Goal: Task Accomplishment & Management: Use online tool/utility

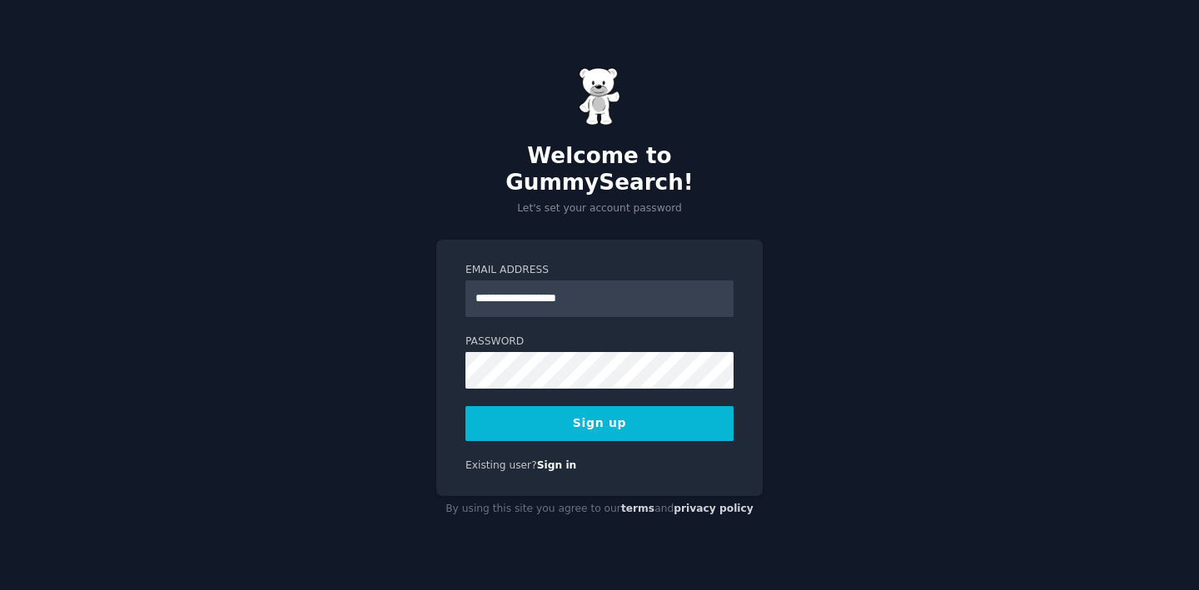
type input "**********"
click at [564, 417] on button "Sign up" at bounding box center [599, 423] width 268 height 35
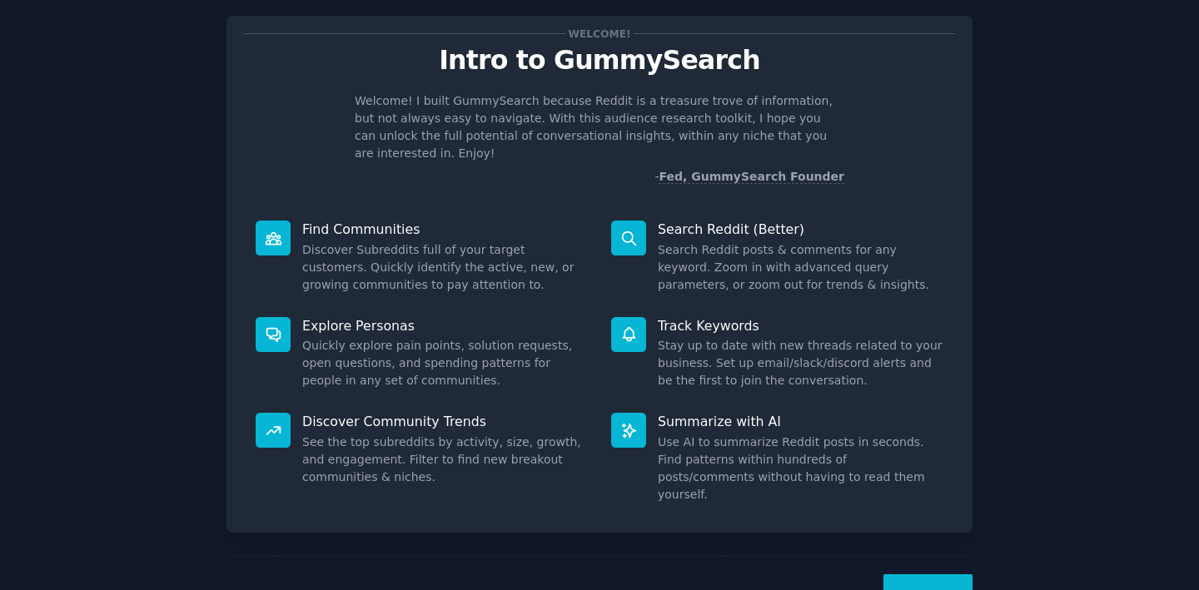
scroll to position [61, 0]
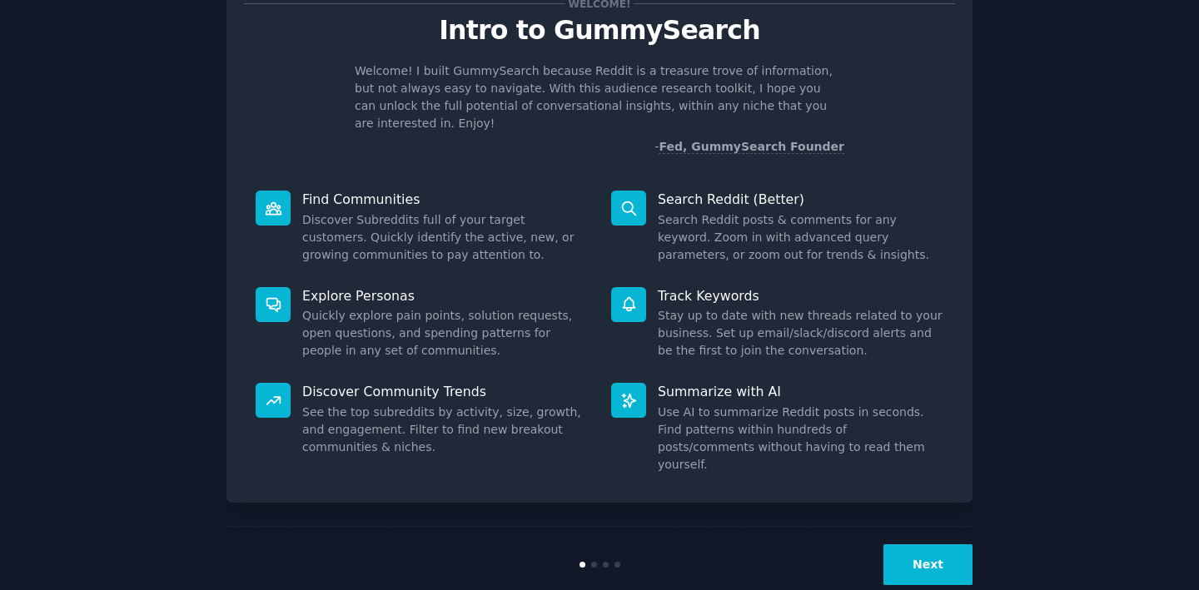
click at [946, 545] on button "Next" at bounding box center [927, 565] width 89 height 41
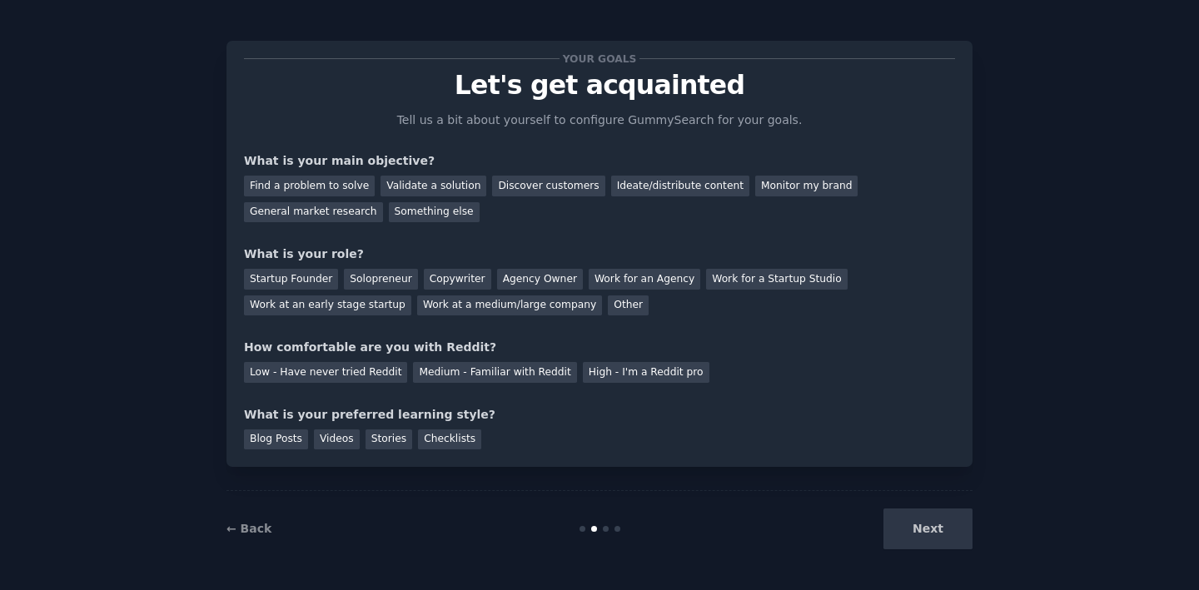
scroll to position [6, 0]
click at [331, 176] on div "Find a problem to solve" at bounding box center [309, 186] width 131 height 21
click at [439, 182] on div "Validate a solution" at bounding box center [433, 186] width 106 height 21
click at [335, 186] on div "Find a problem to solve" at bounding box center [309, 186] width 131 height 21
click at [311, 276] on div "Startup Founder" at bounding box center [291, 279] width 94 height 21
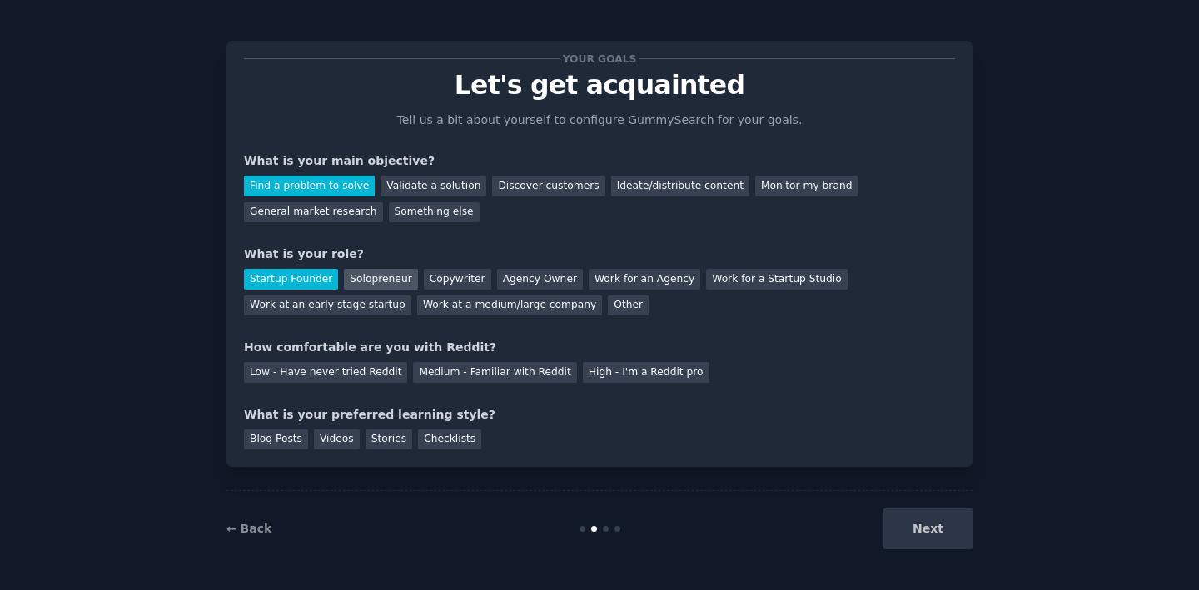
click at [371, 276] on div "Solopreneur" at bounding box center [380, 279] width 73 height 21
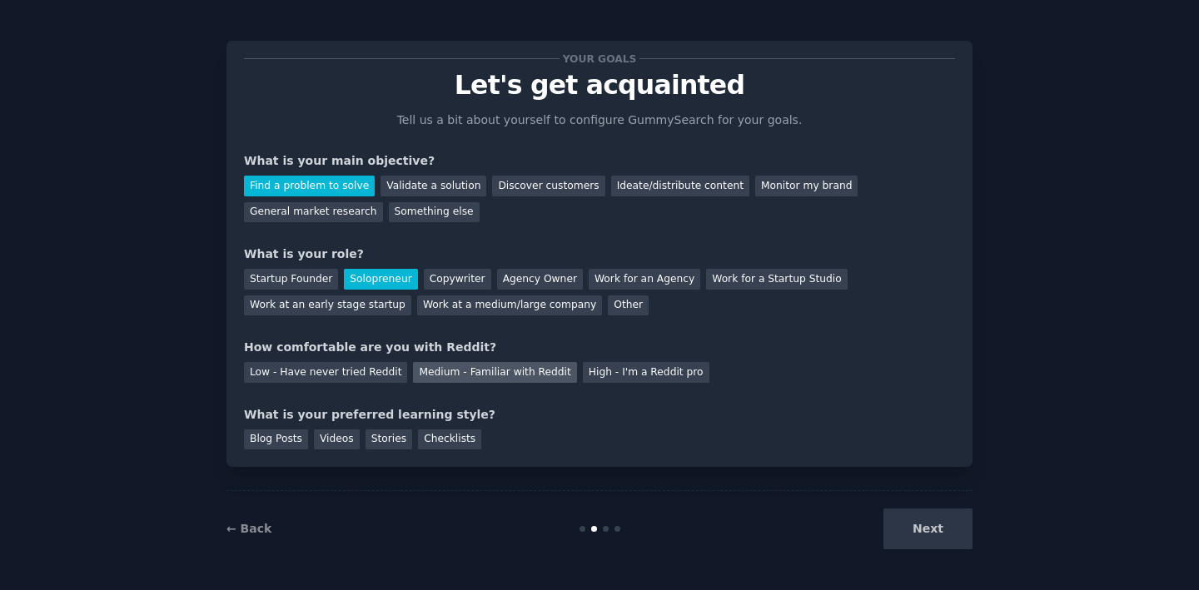
click at [493, 375] on div "Medium - Familiar with Reddit" at bounding box center [494, 372] width 163 height 21
click at [338, 437] on div "Videos" at bounding box center [337, 440] width 46 height 21
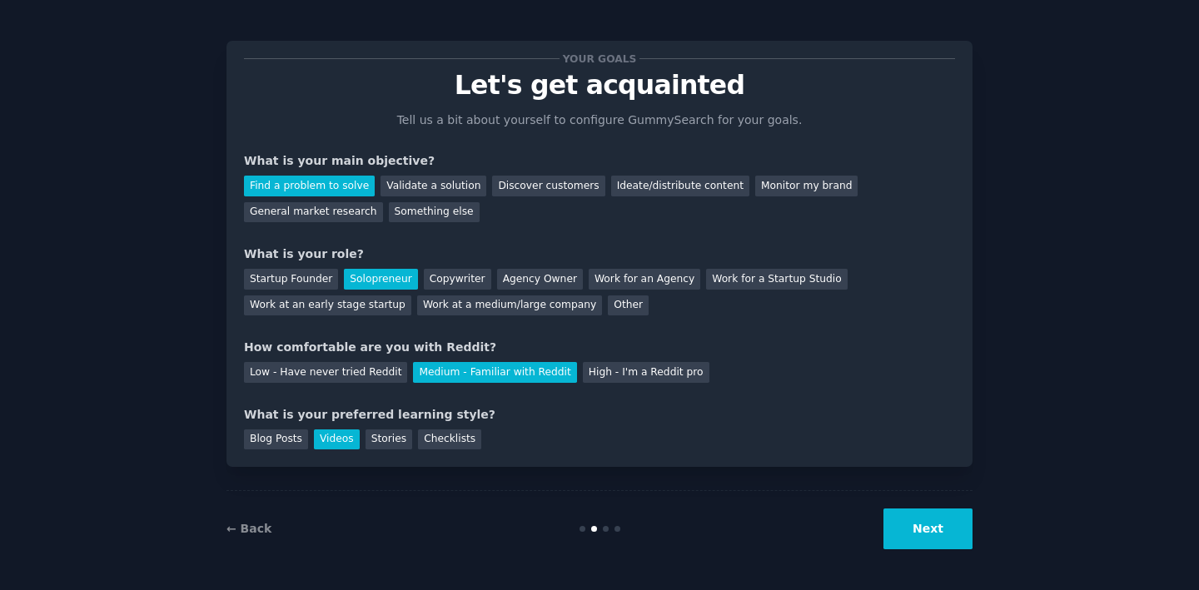
click at [914, 522] on button "Next" at bounding box center [927, 529] width 89 height 41
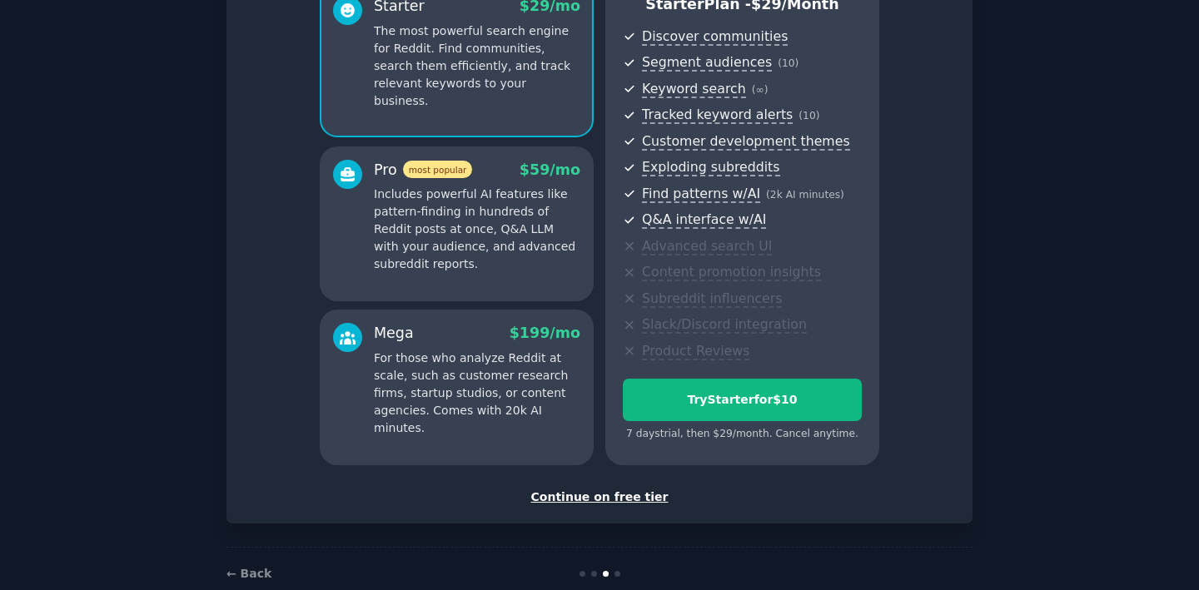
scroll to position [181, 0]
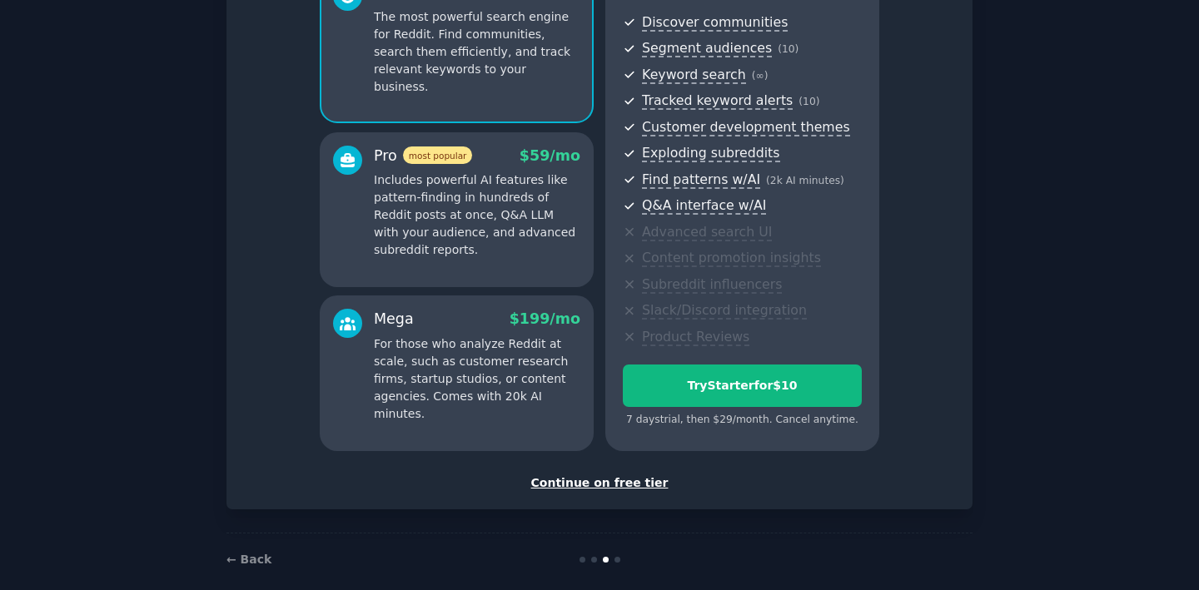
click at [640, 486] on div "Continue on free tier" at bounding box center [599, 483] width 711 height 17
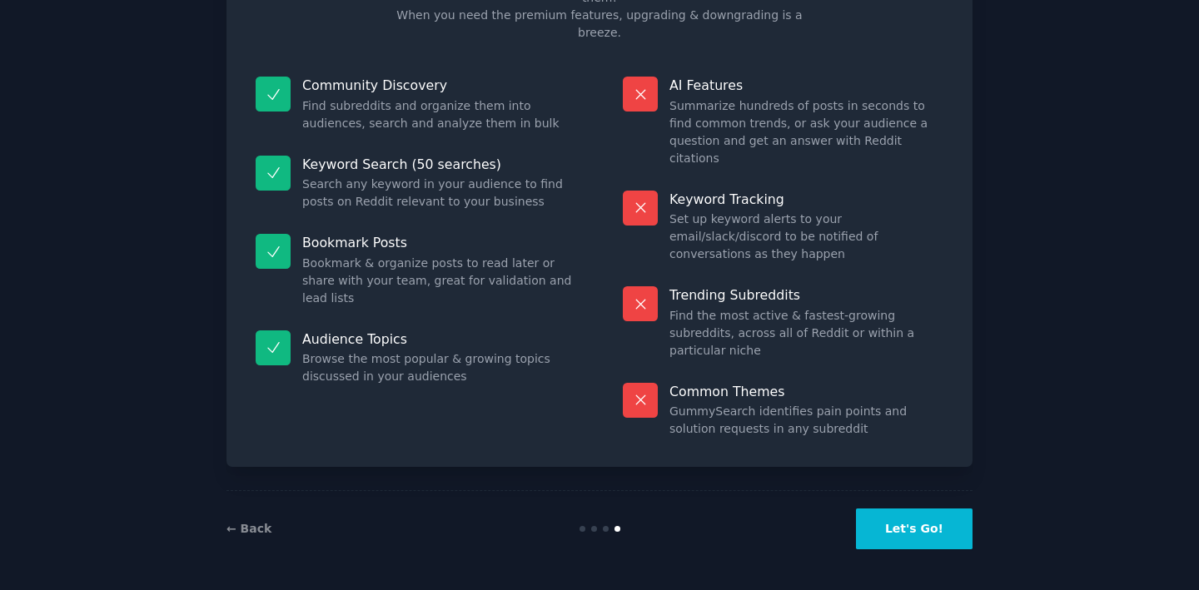
scroll to position [58, 0]
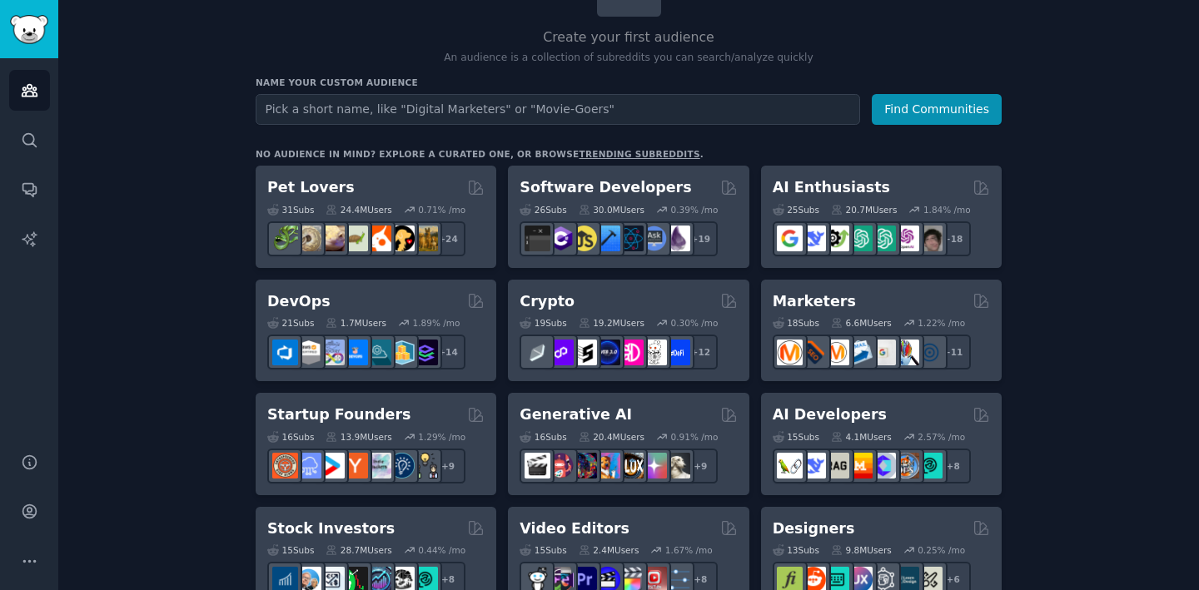
scroll to position [154, 0]
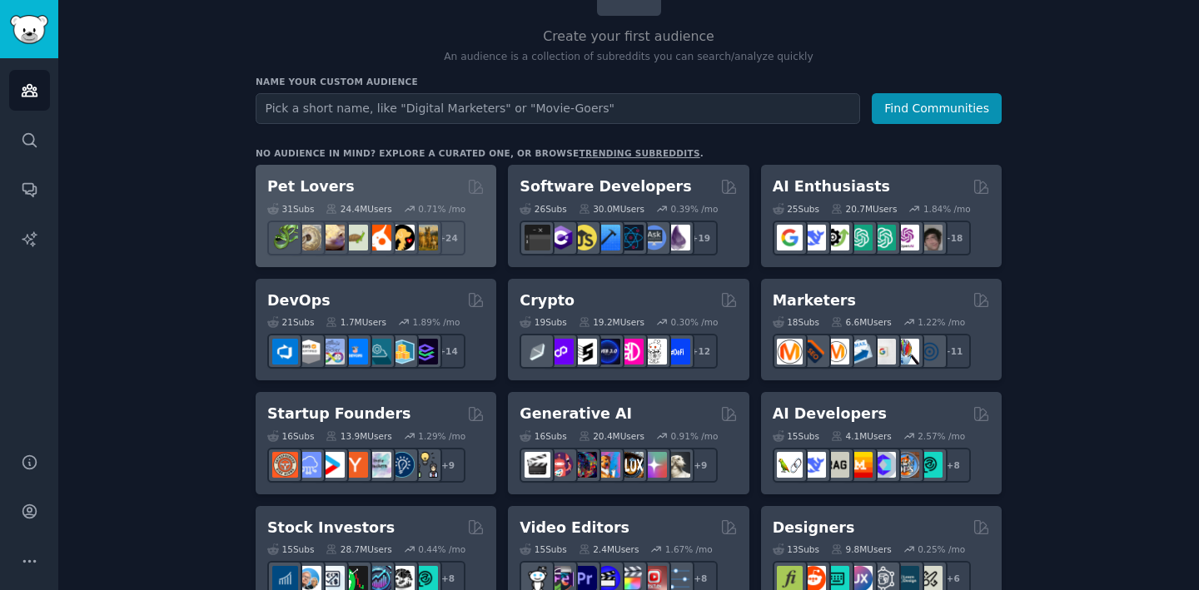
click at [329, 183] on h2 "Pet Lovers" at bounding box center [310, 187] width 87 height 21
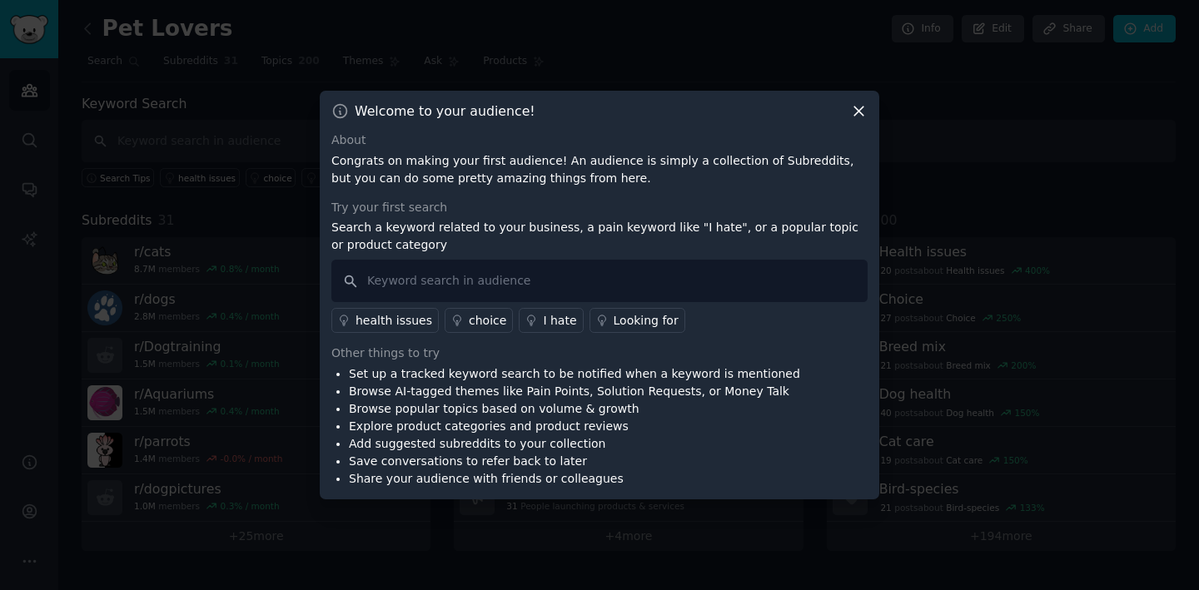
click at [860, 111] on icon at bounding box center [858, 110] width 17 height 17
